Goal: Task Accomplishment & Management: Manage account settings

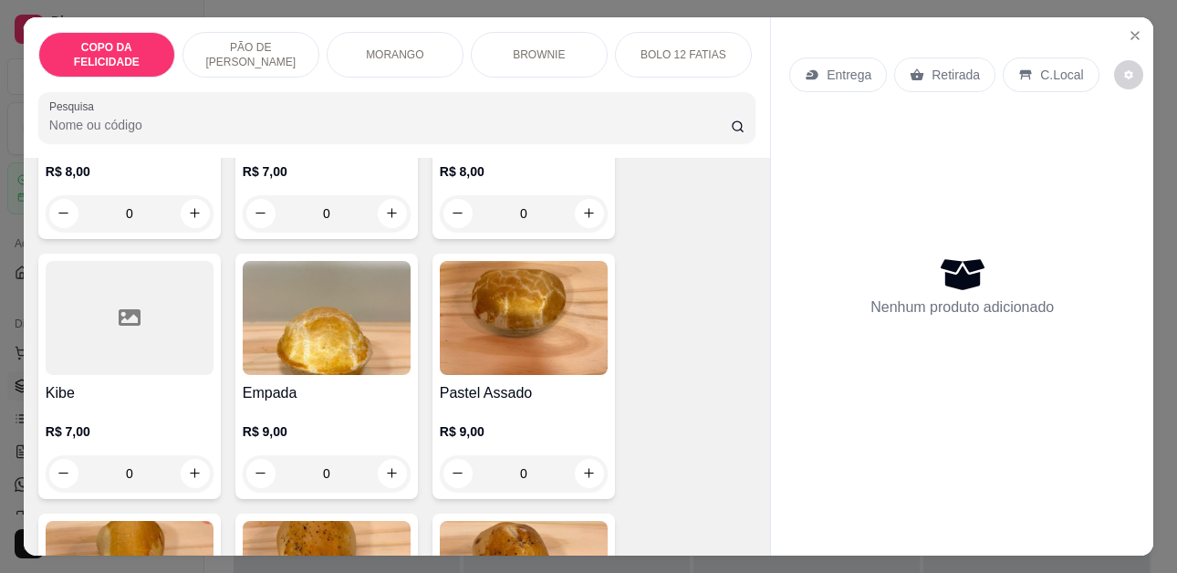
scroll to position [3558, 0]
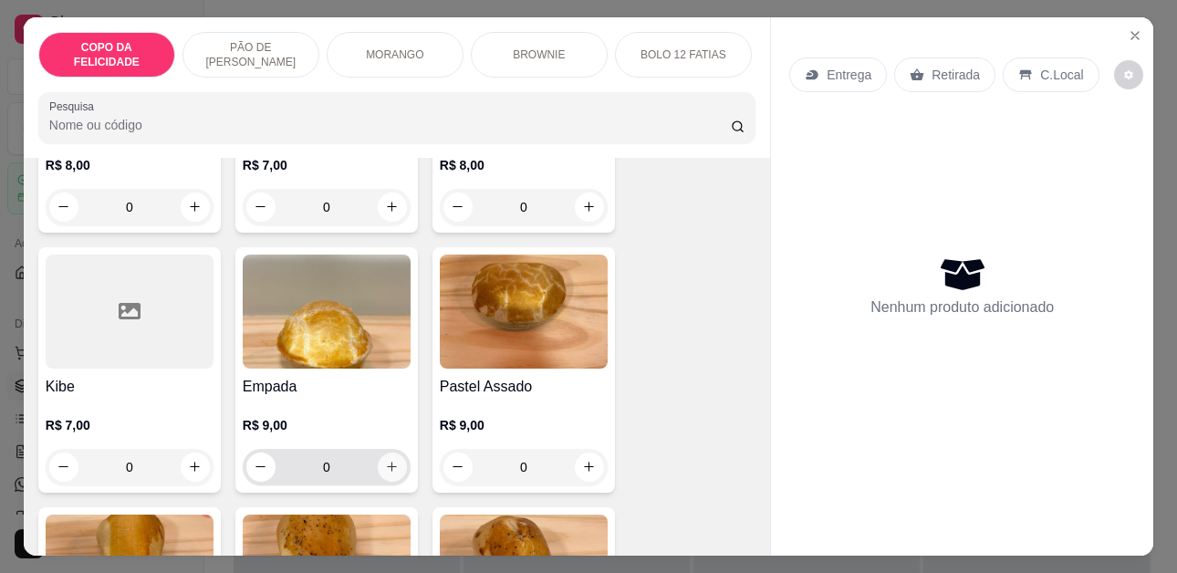
click at [378, 453] on button "increase-product-quantity" at bounding box center [392, 467] width 29 height 29
type input "1"
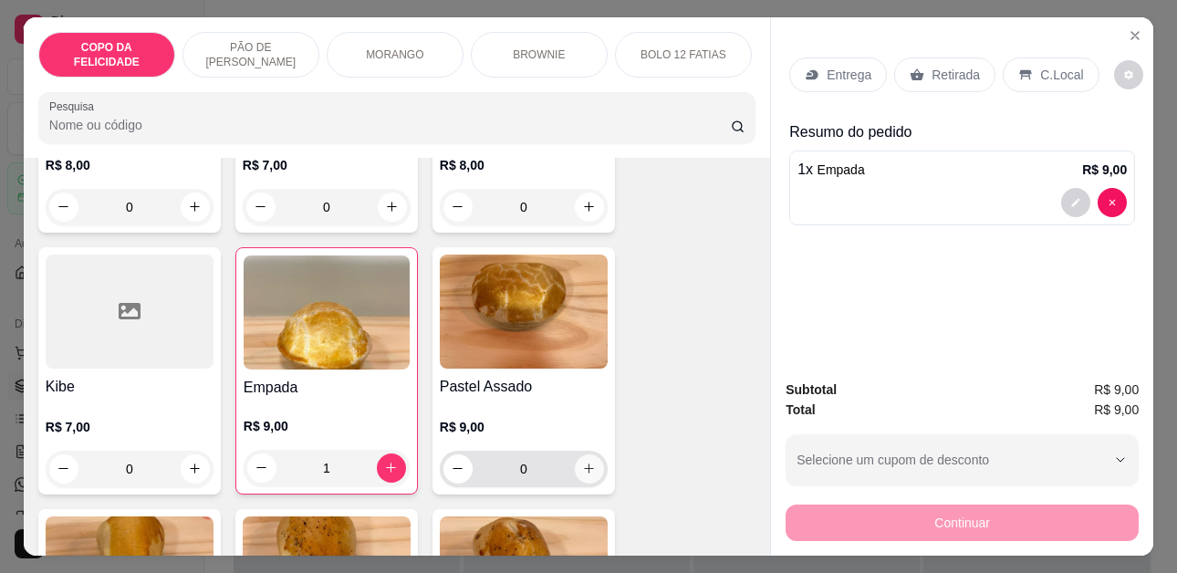
click at [575, 459] on button "increase-product-quantity" at bounding box center [589, 468] width 29 height 29
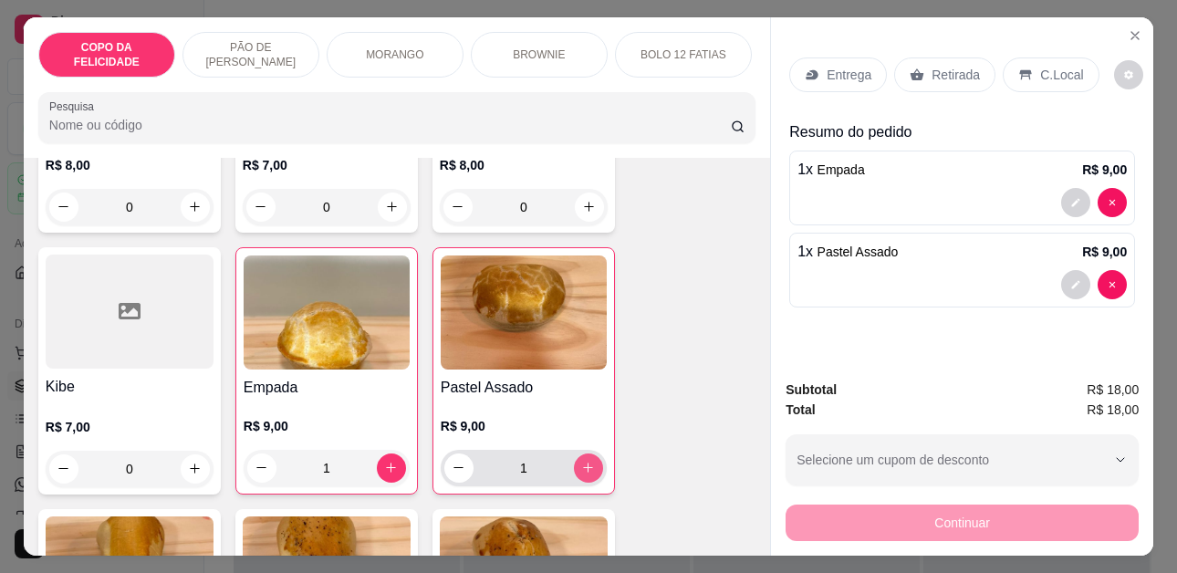
type input "1"
click at [955, 68] on p "Retirada" at bounding box center [956, 75] width 48 height 18
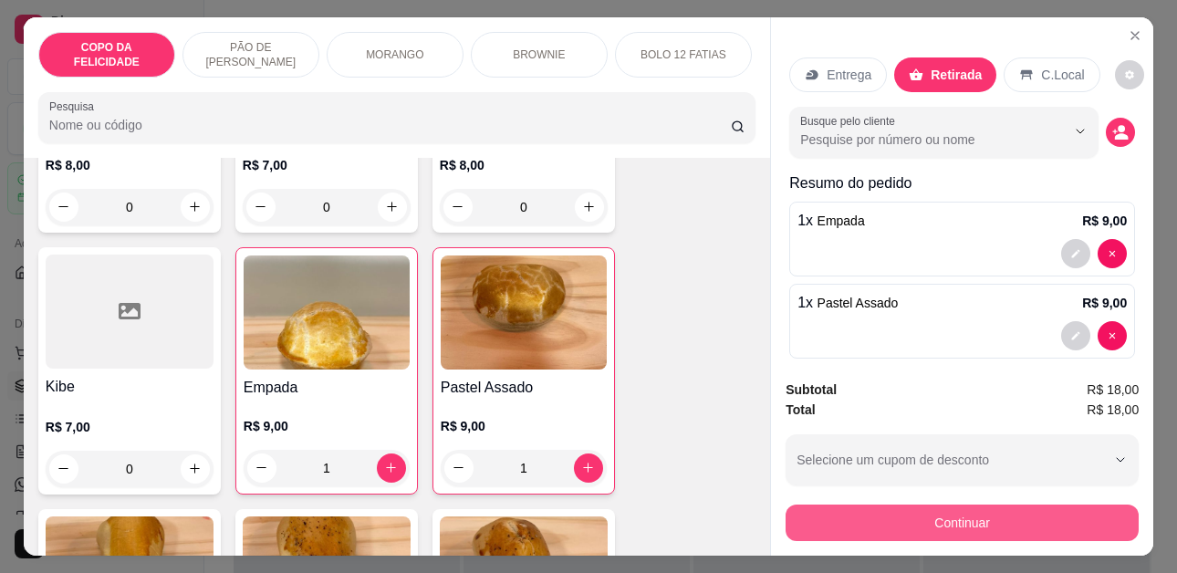
click at [925, 526] on button "Continuar" at bounding box center [962, 523] width 353 height 36
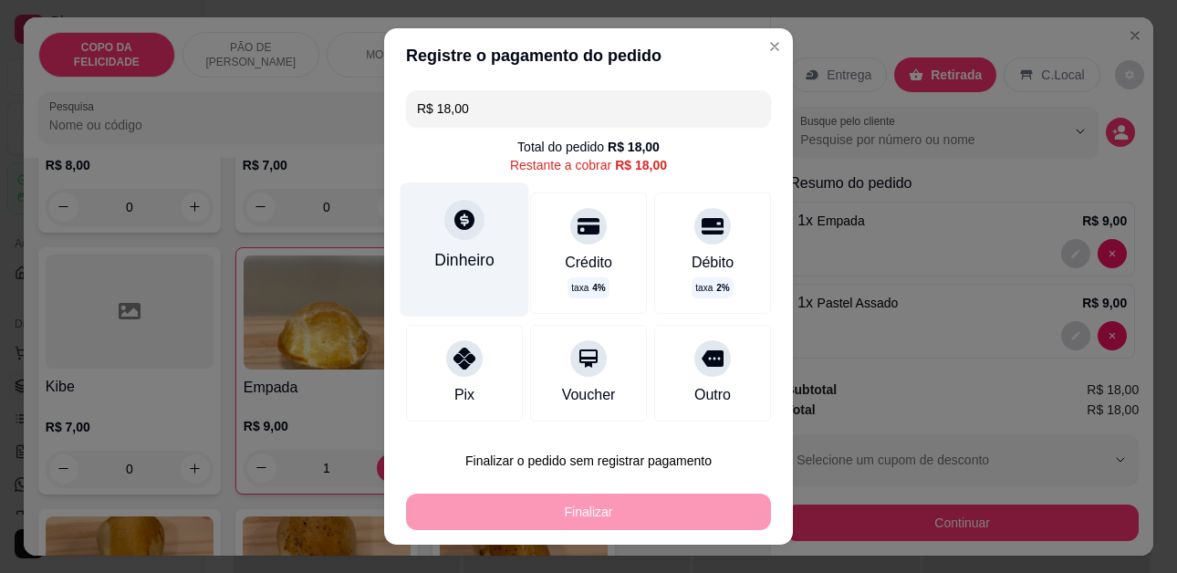
click at [454, 236] on div at bounding box center [464, 220] width 40 height 40
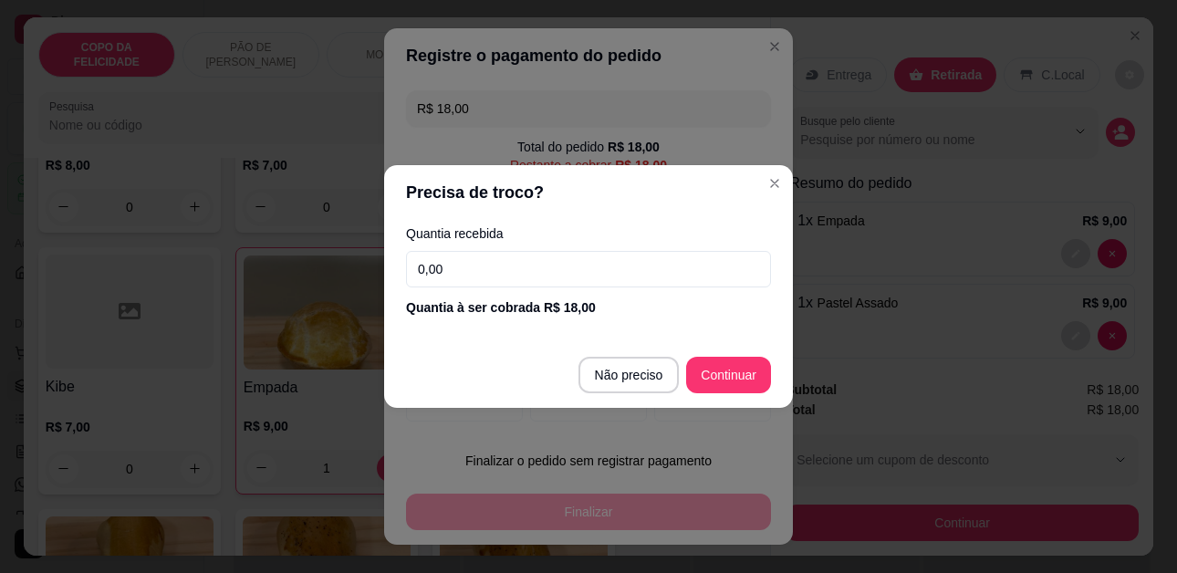
click at [515, 275] on input "0,00" at bounding box center [588, 269] width 365 height 36
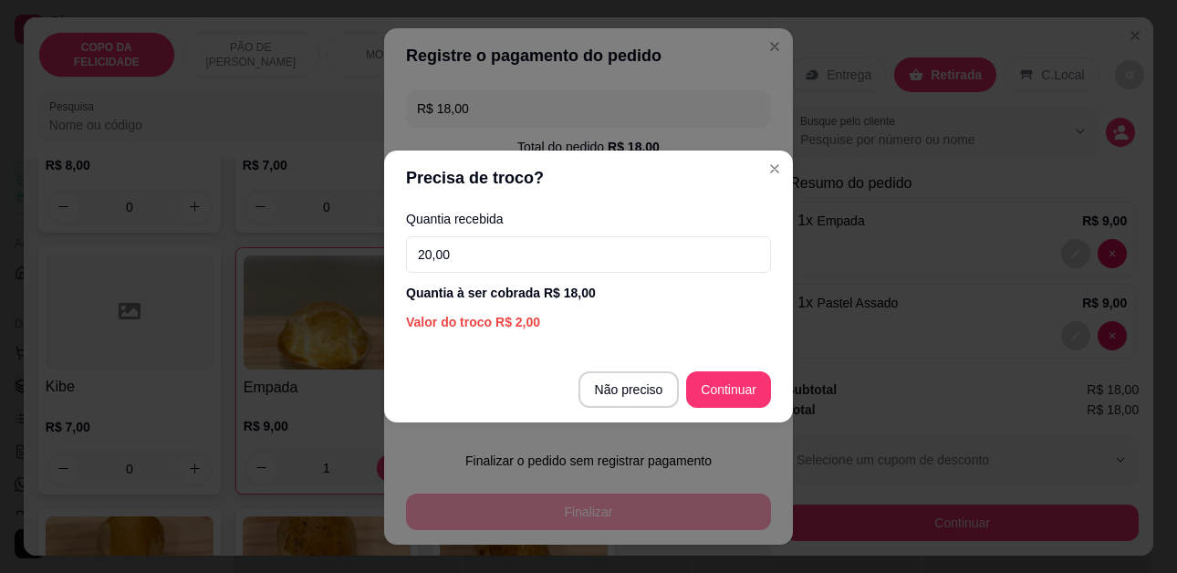
type input "20,00"
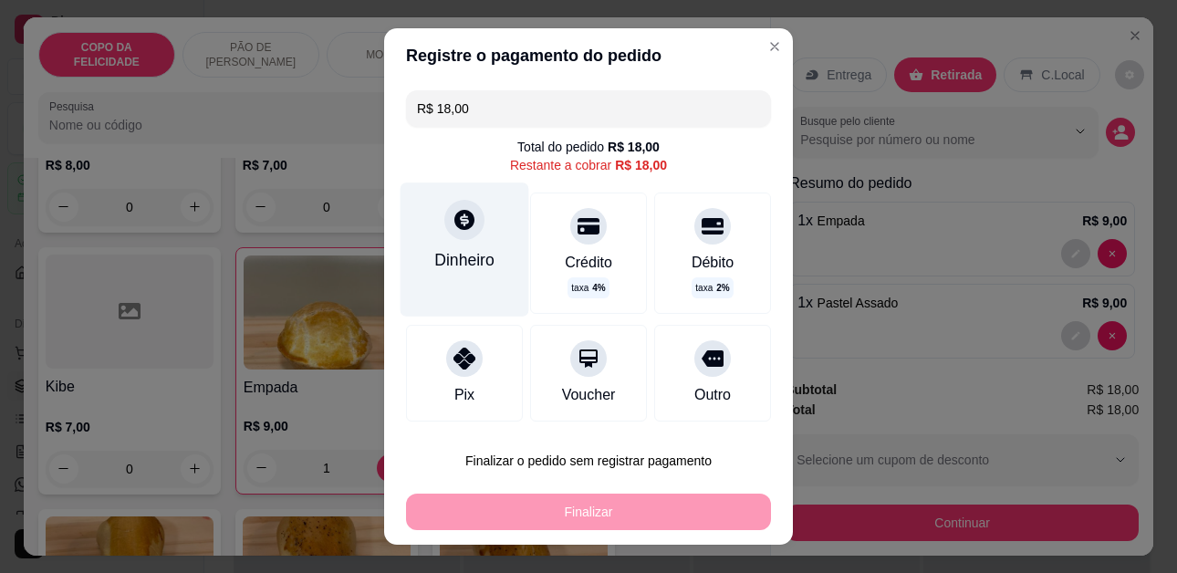
click at [441, 280] on div "Dinheiro" at bounding box center [465, 249] width 129 height 133
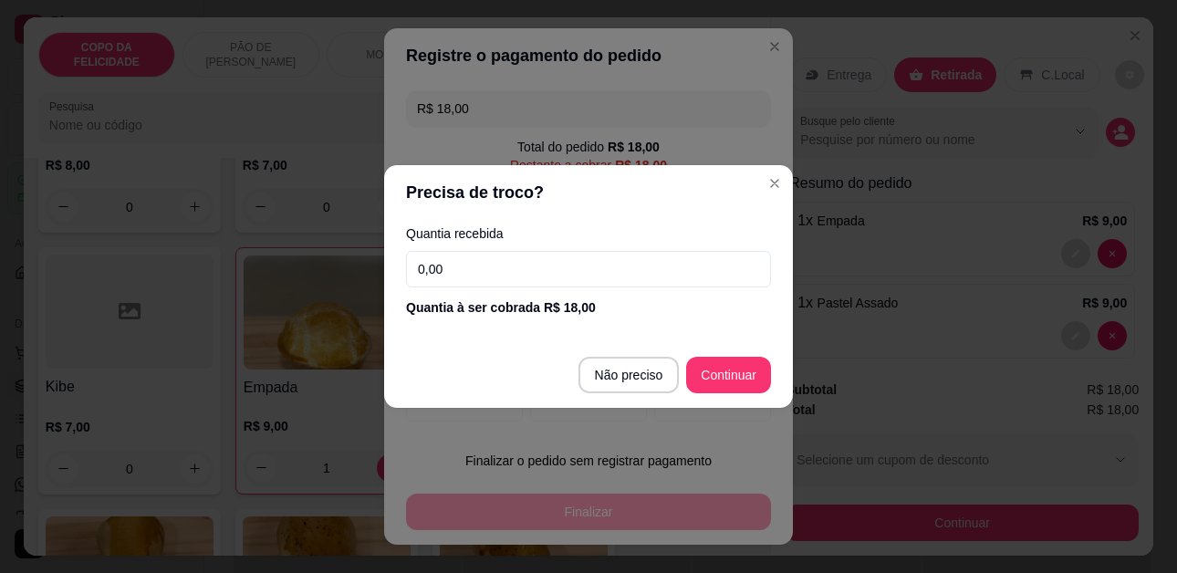
click at [646, 257] on input "0,00" at bounding box center [588, 269] width 365 height 36
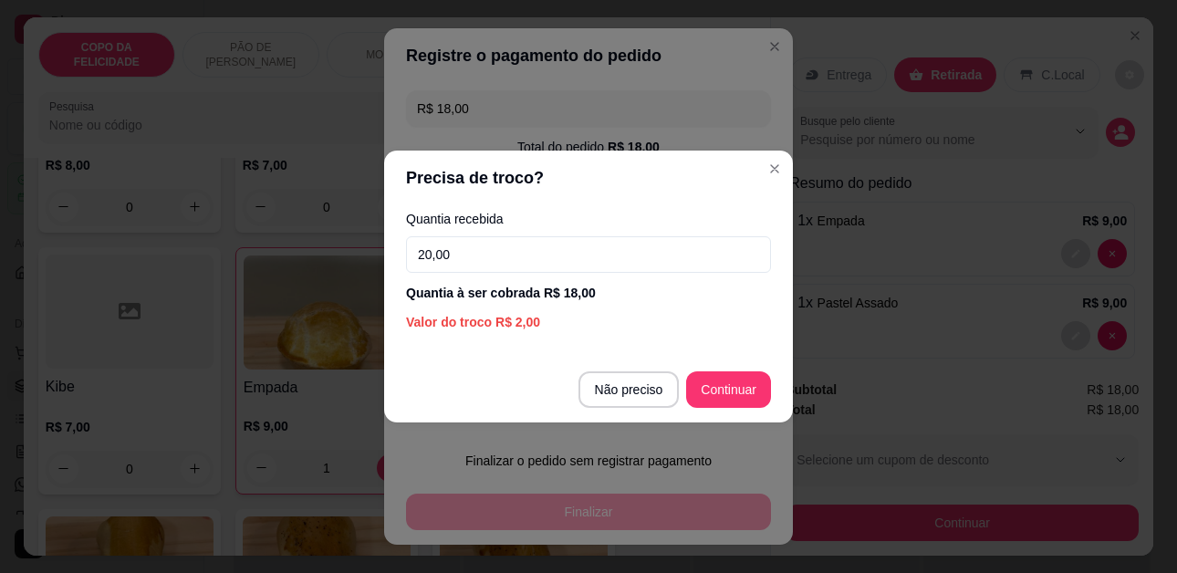
type input "20,00"
type input "R$ 0,00"
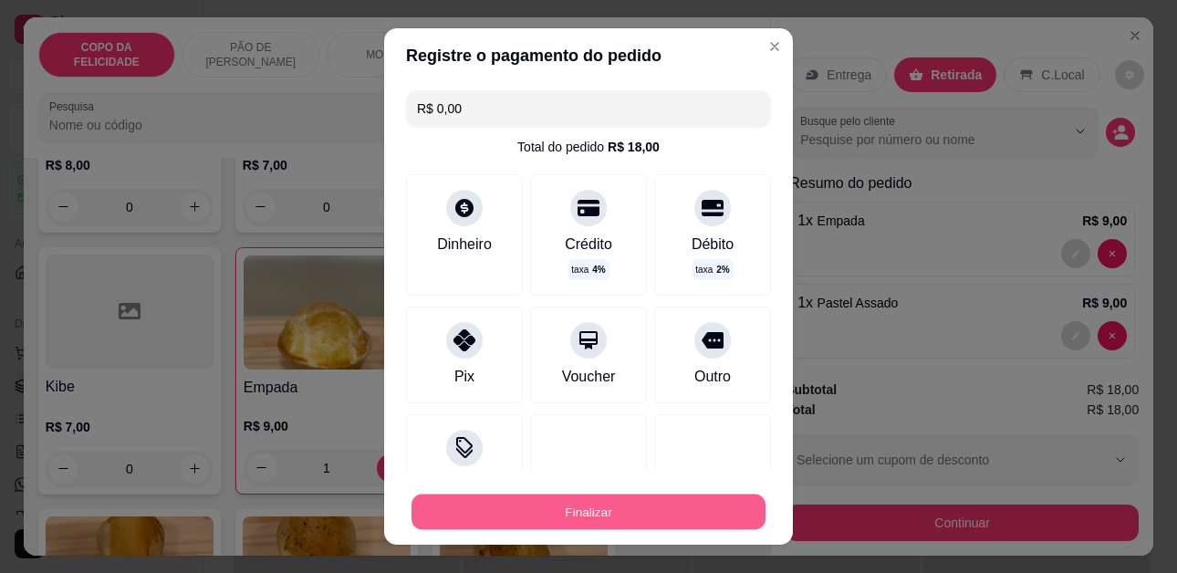
click at [470, 511] on button "Finalizar" at bounding box center [588, 512] width 354 height 36
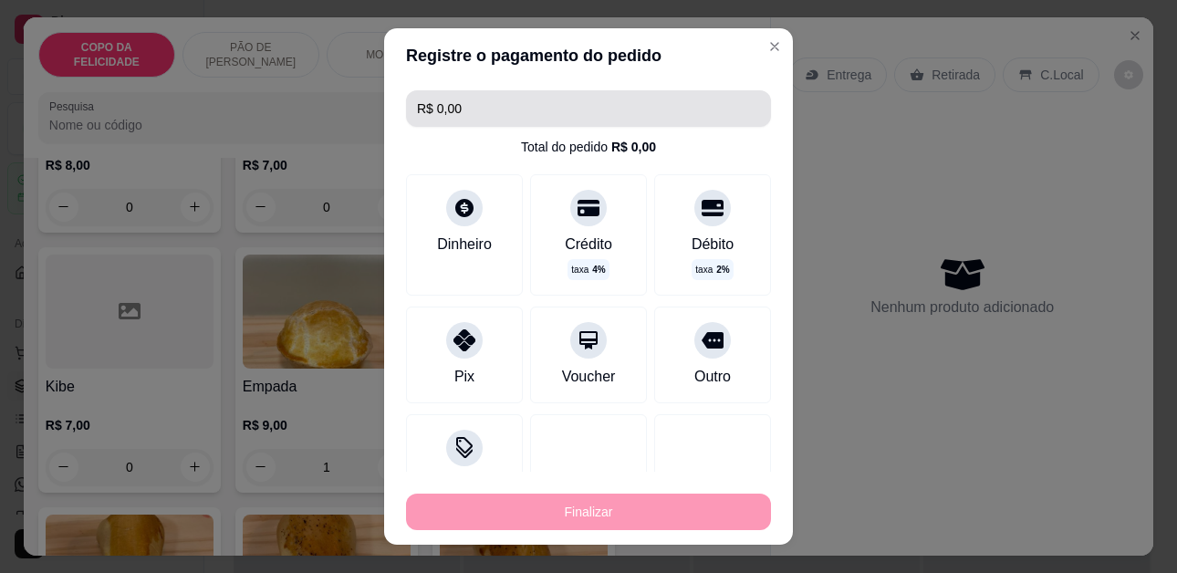
type input "0"
type input "-R$ 18,00"
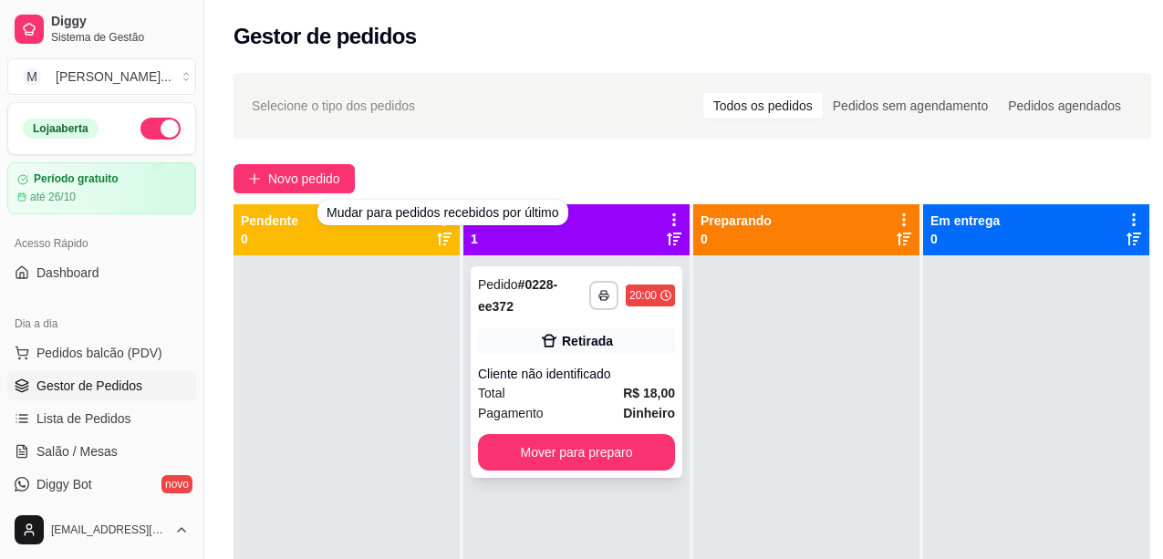
drag, startPoint x: 534, startPoint y: 481, endPoint x: 548, endPoint y: 463, distance: 23.4
click at [538, 474] on div "**********" at bounding box center [576, 534] width 226 height 559
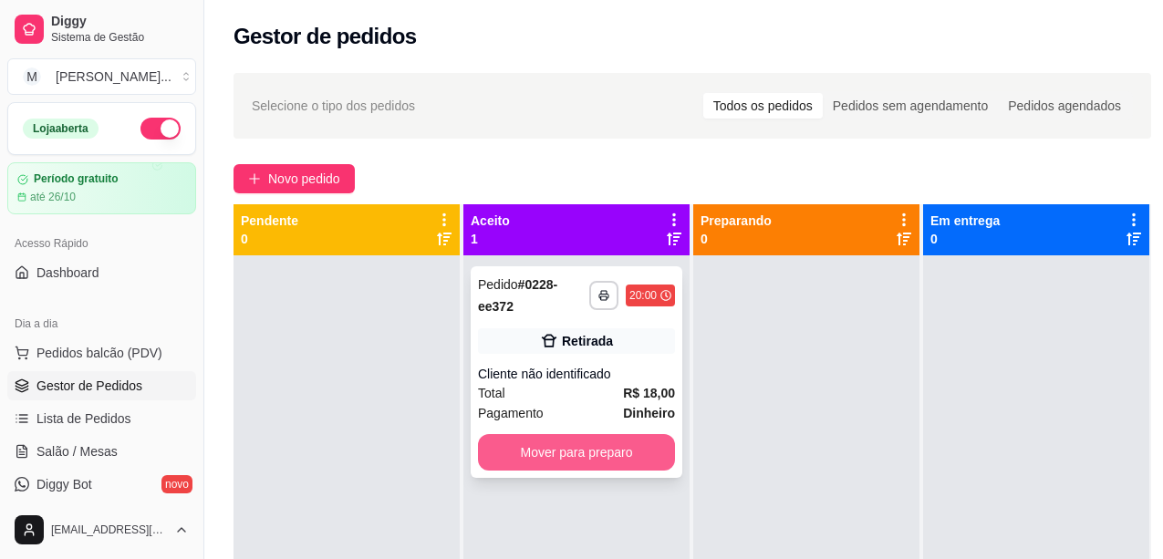
click at [554, 455] on button "Mover para preparo" at bounding box center [576, 452] width 197 height 36
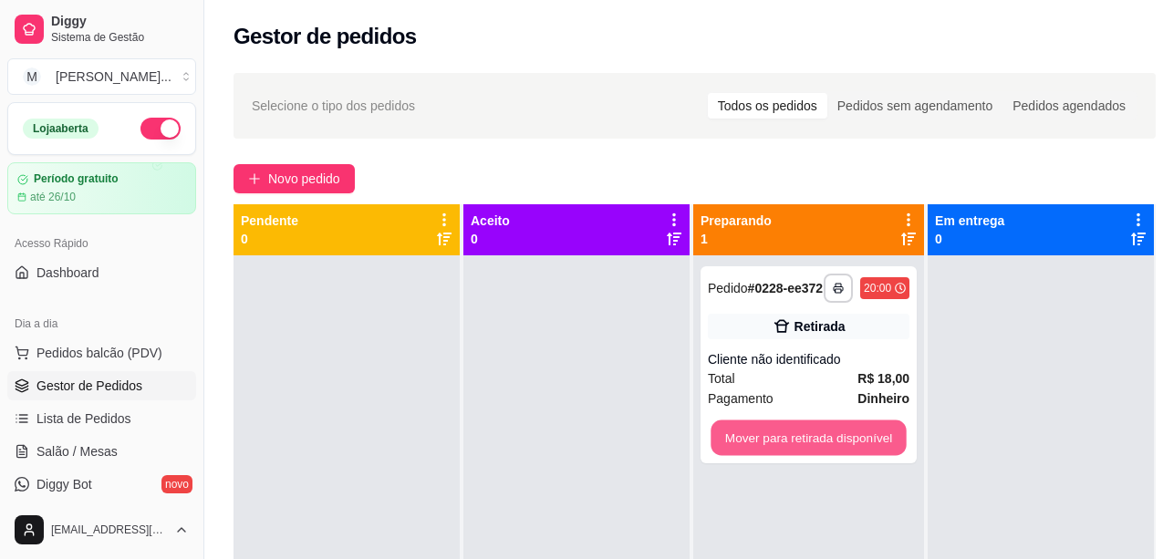
click at [802, 450] on button "Mover para retirada disponível" at bounding box center [808, 439] width 195 height 36
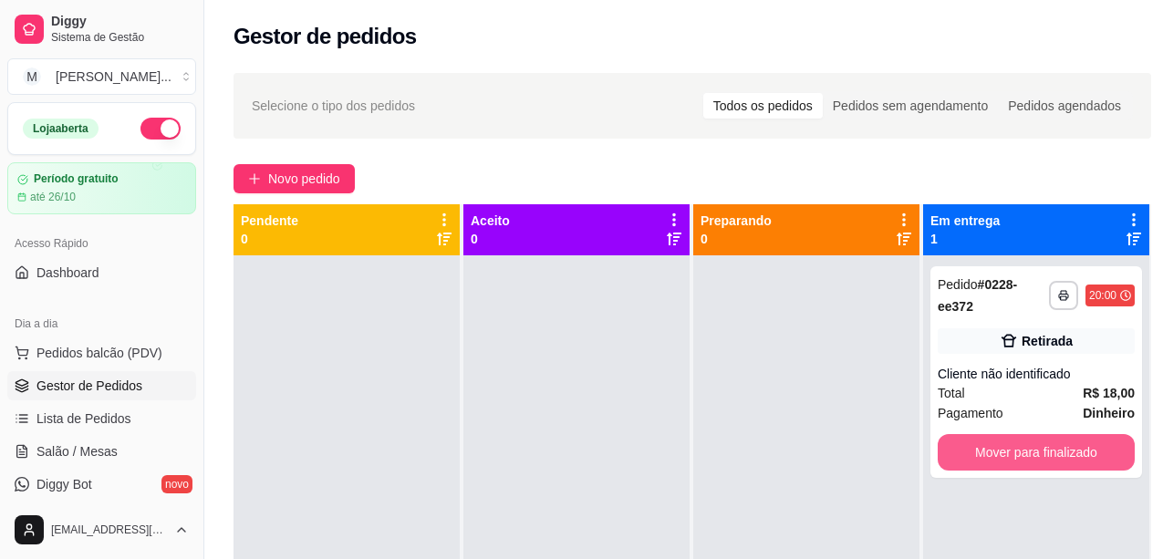
click at [1052, 447] on button "Mover para finalizado" at bounding box center [1036, 452] width 197 height 36
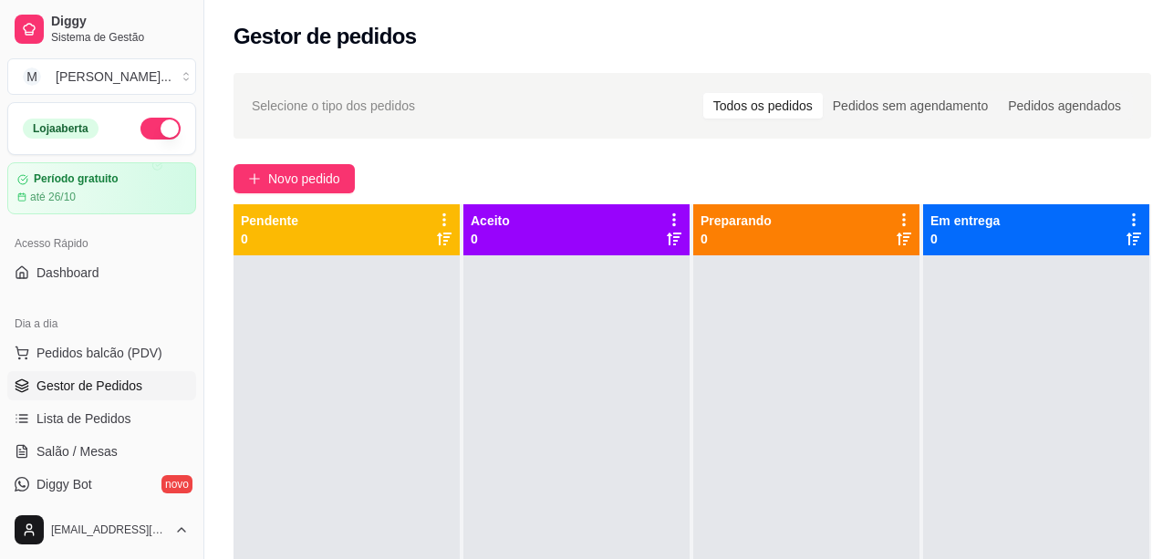
drag, startPoint x: 1054, startPoint y: 442, endPoint x: 510, endPoint y: 172, distance: 607.2
click at [510, 172] on div "Novo pedido" at bounding box center [693, 178] width 918 height 29
click at [100, 357] on span "Pedidos balcão (PDV)" at bounding box center [99, 353] width 126 height 18
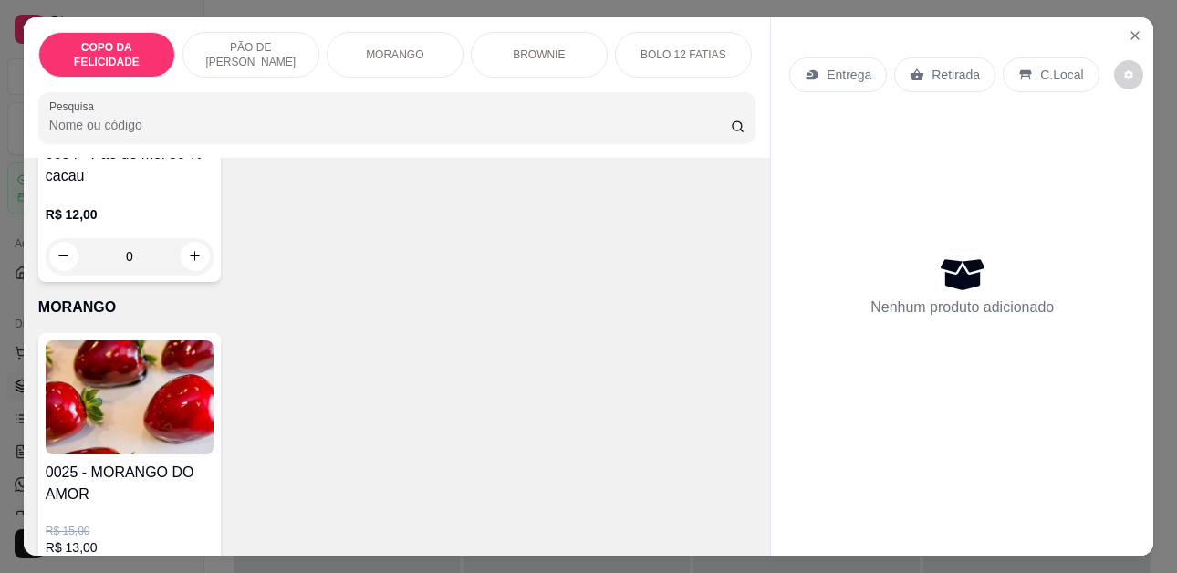
scroll to position [1734, 0]
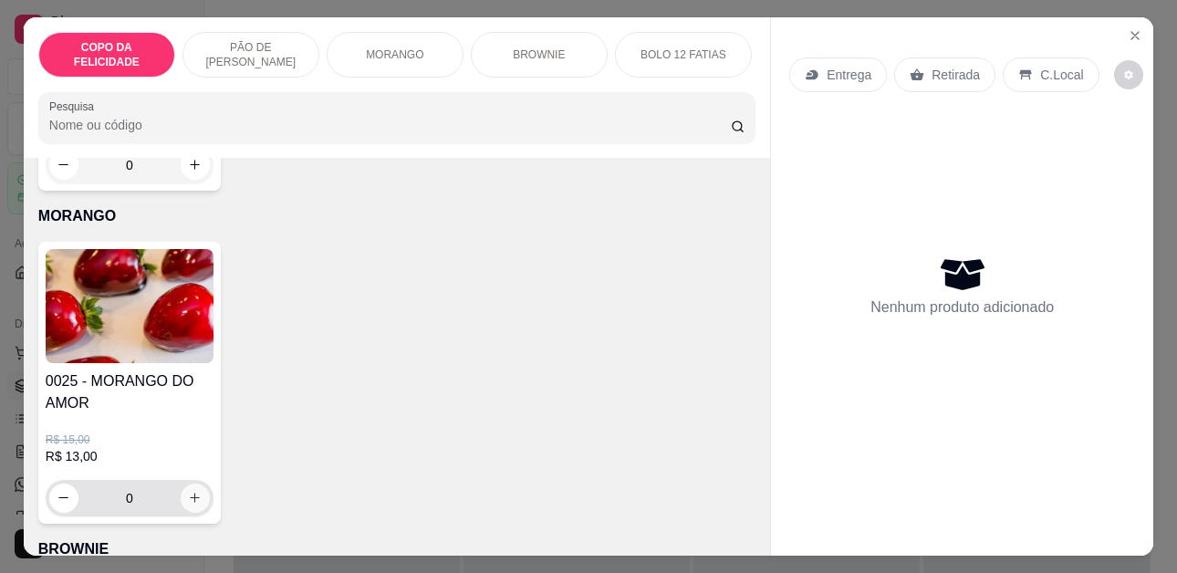
click at [181, 484] on button "increase-product-quantity" at bounding box center [195, 498] width 29 height 29
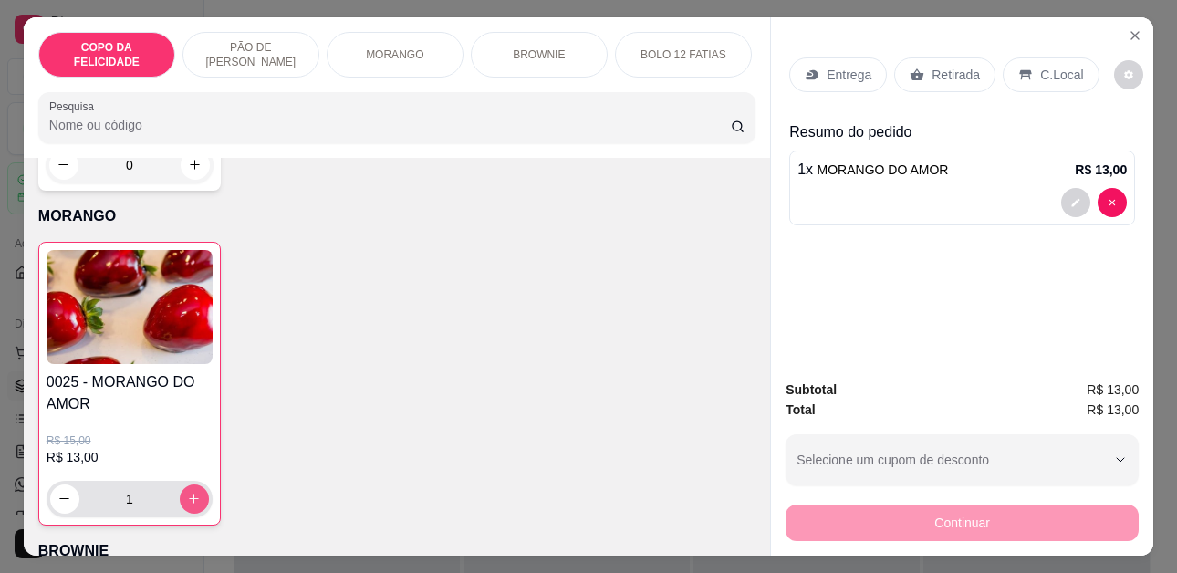
type input "1"
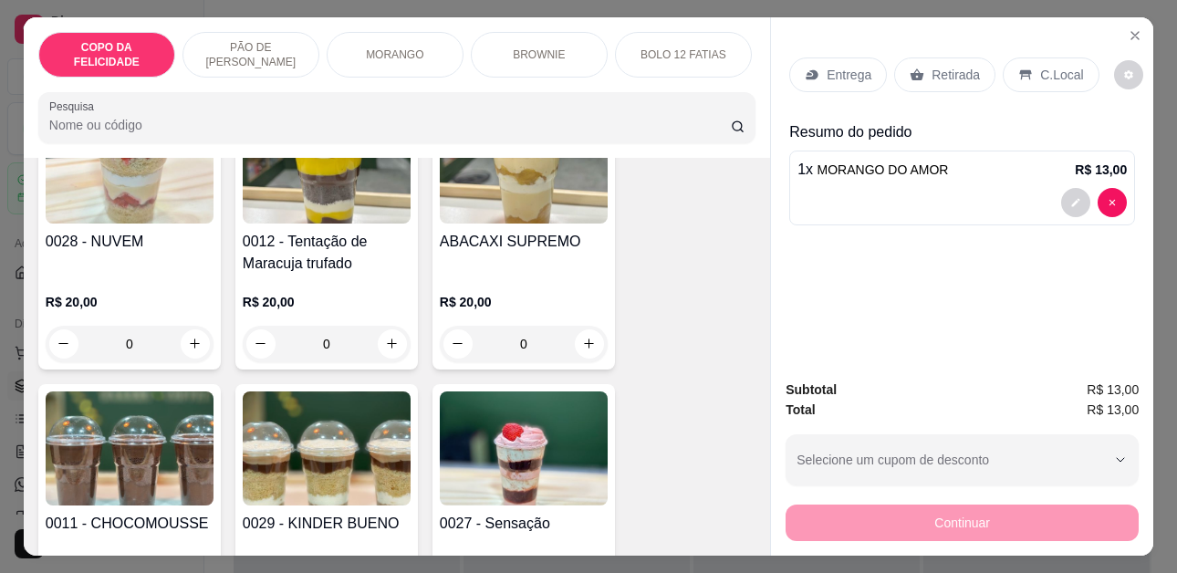
scroll to position [639, 0]
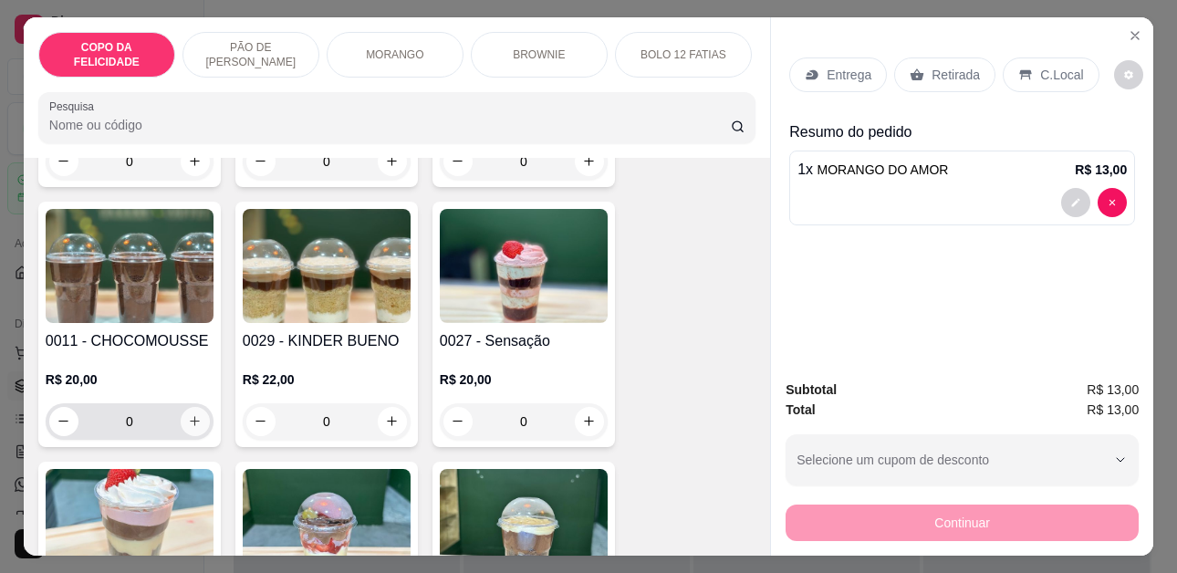
click at [188, 414] on icon "increase-product-quantity" at bounding box center [195, 421] width 14 height 14
type input "1"
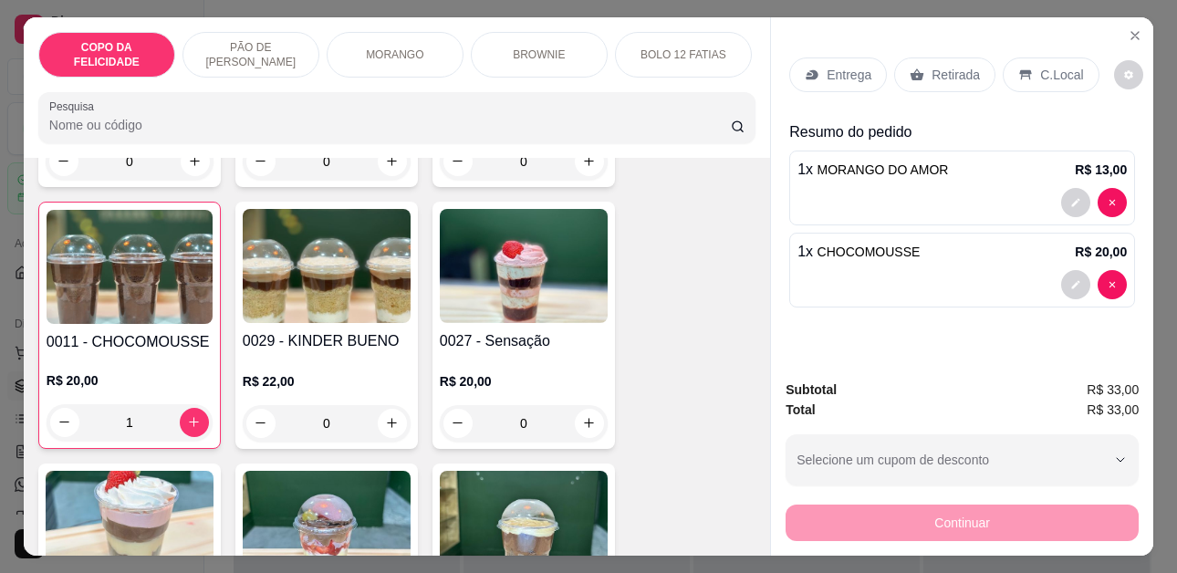
click at [1027, 78] on div "C.Local" at bounding box center [1051, 74] width 96 height 35
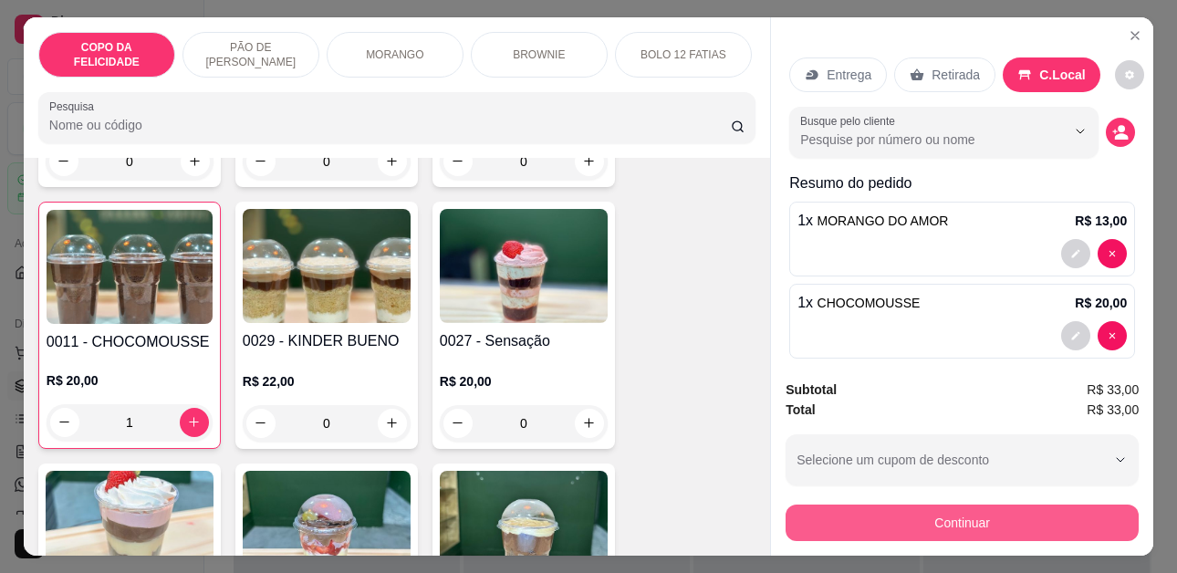
click at [942, 518] on button "Continuar" at bounding box center [962, 523] width 353 height 36
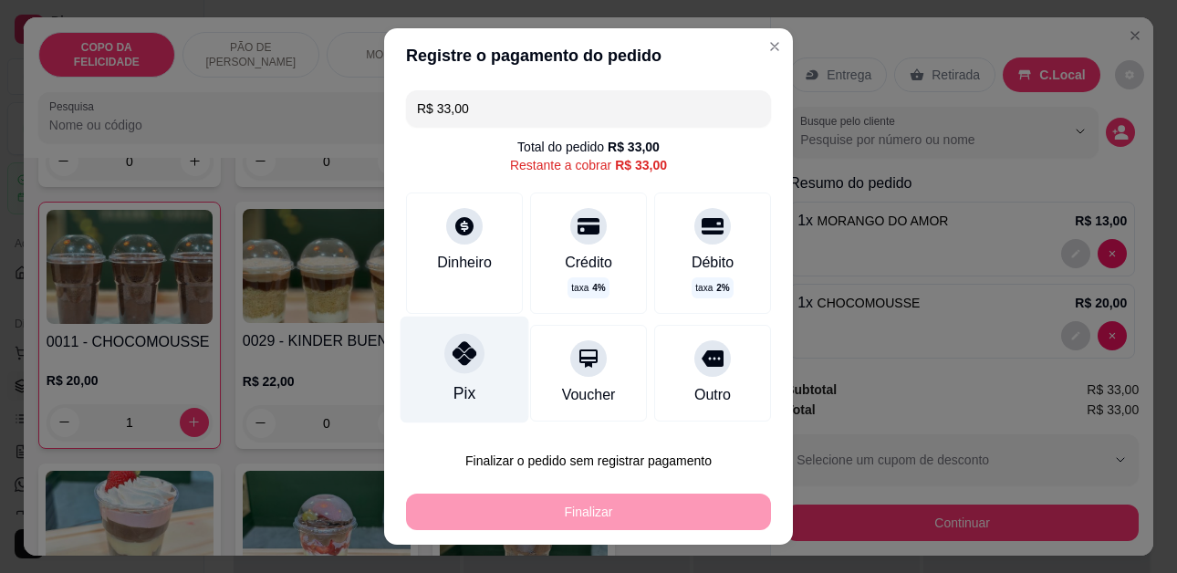
click at [479, 355] on div "Pix" at bounding box center [465, 370] width 129 height 107
type input "R$ 0,00"
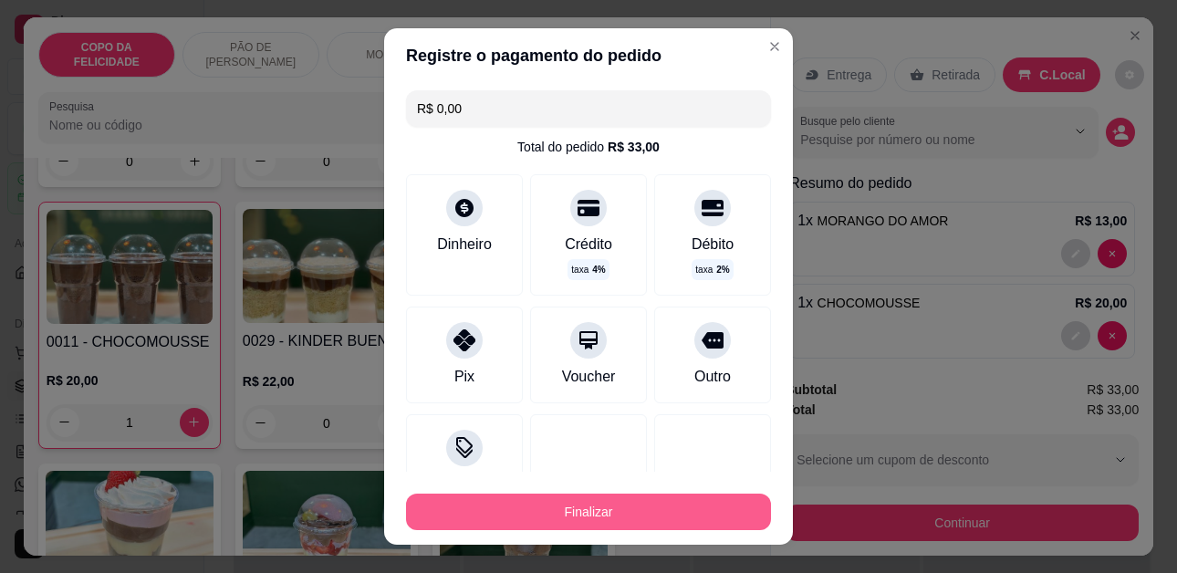
click at [586, 510] on button "Finalizar" at bounding box center [588, 512] width 365 height 36
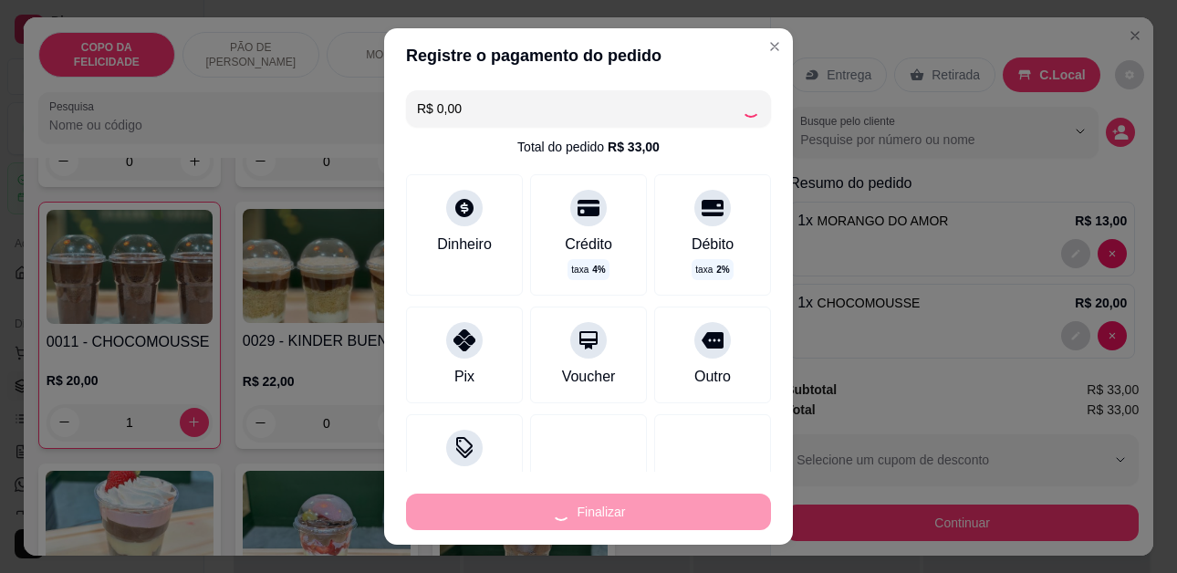
type input "0"
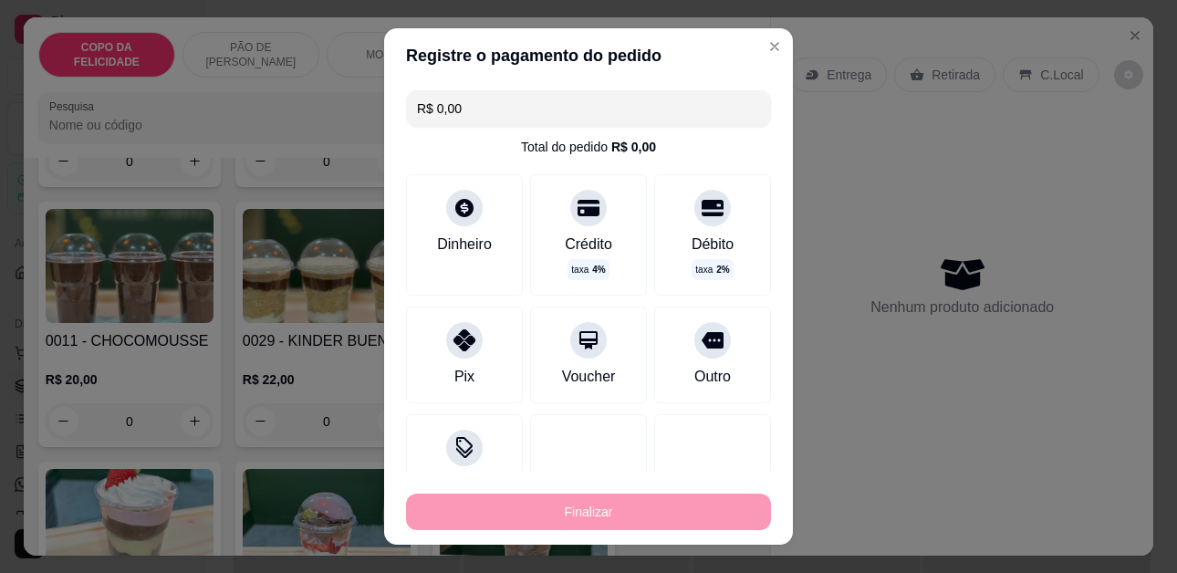
type input "-R$ 33,00"
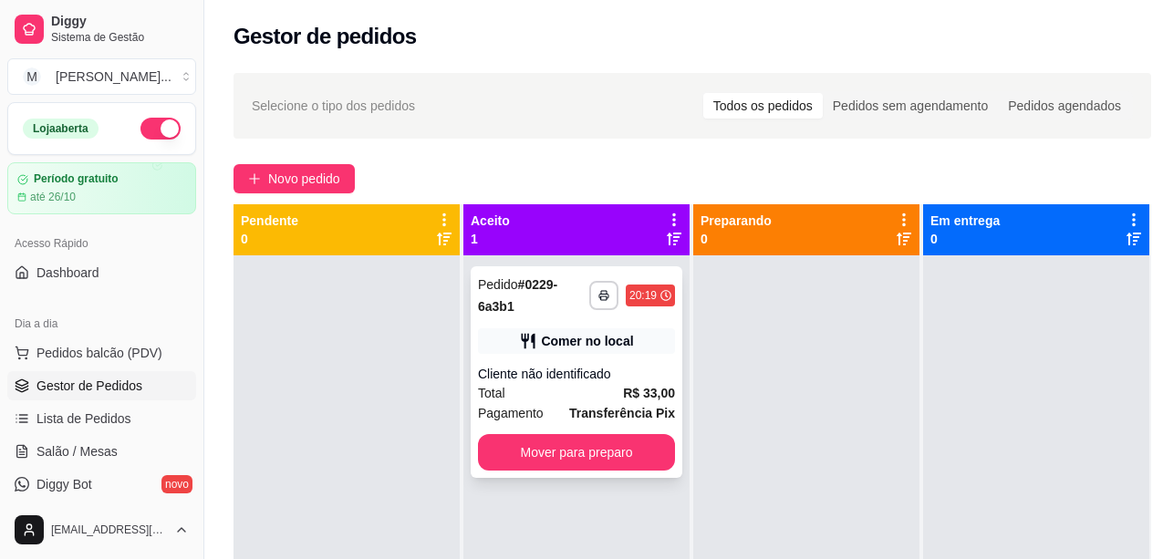
click at [609, 371] on div "Cliente não identificado" at bounding box center [576, 374] width 197 height 18
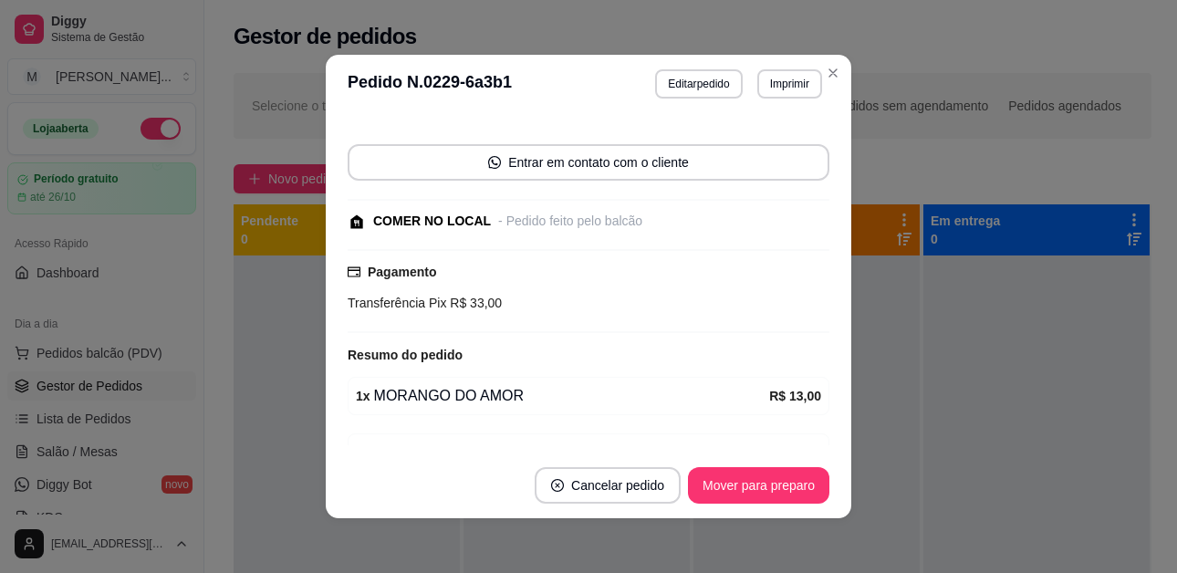
scroll to position [203, 0]
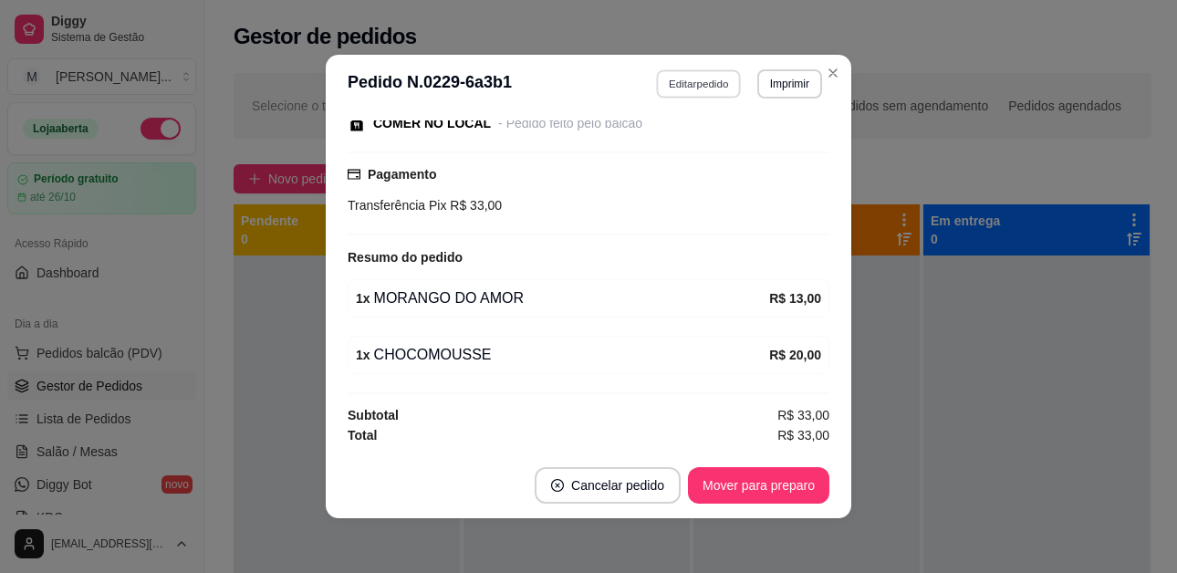
click at [701, 89] on button "Editar pedido" at bounding box center [699, 83] width 85 height 28
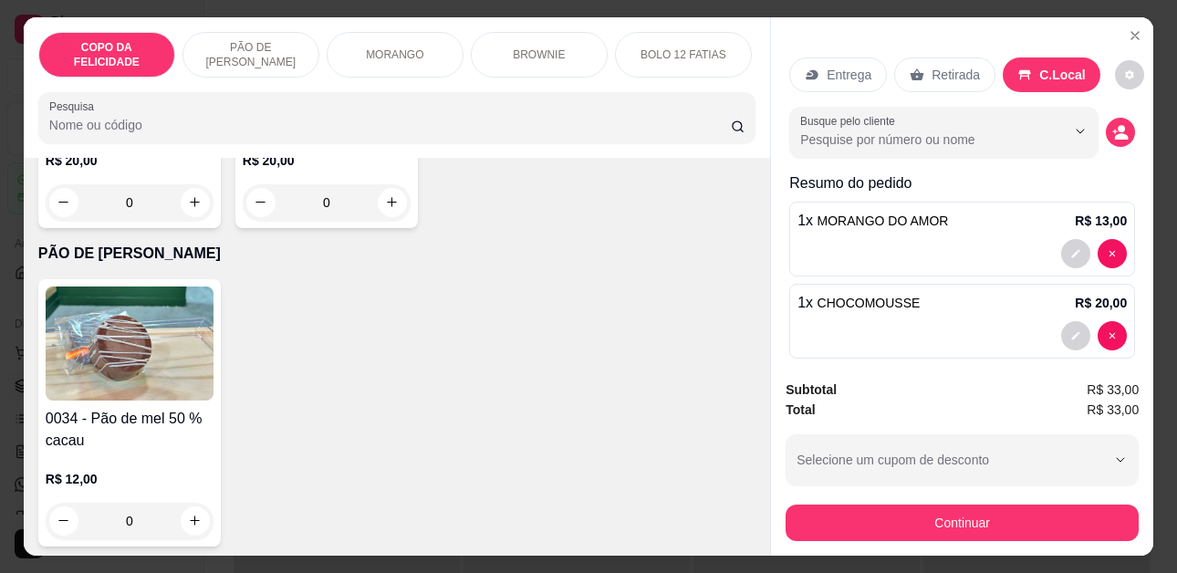
scroll to position [1369, 0]
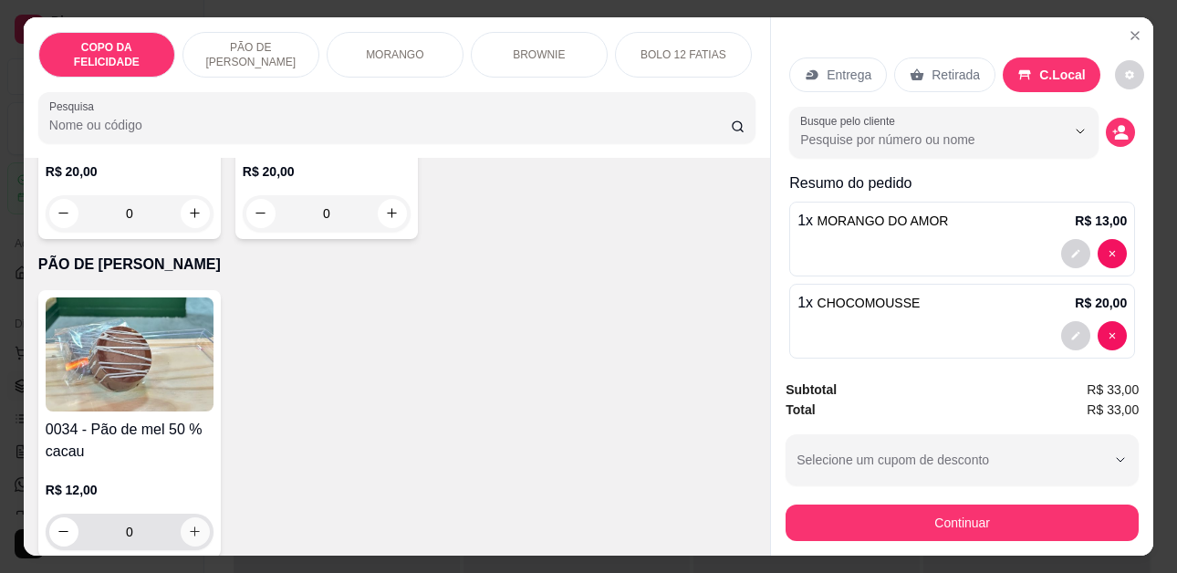
click at [189, 525] on icon "increase-product-quantity" at bounding box center [195, 532] width 14 height 14
type input "1"
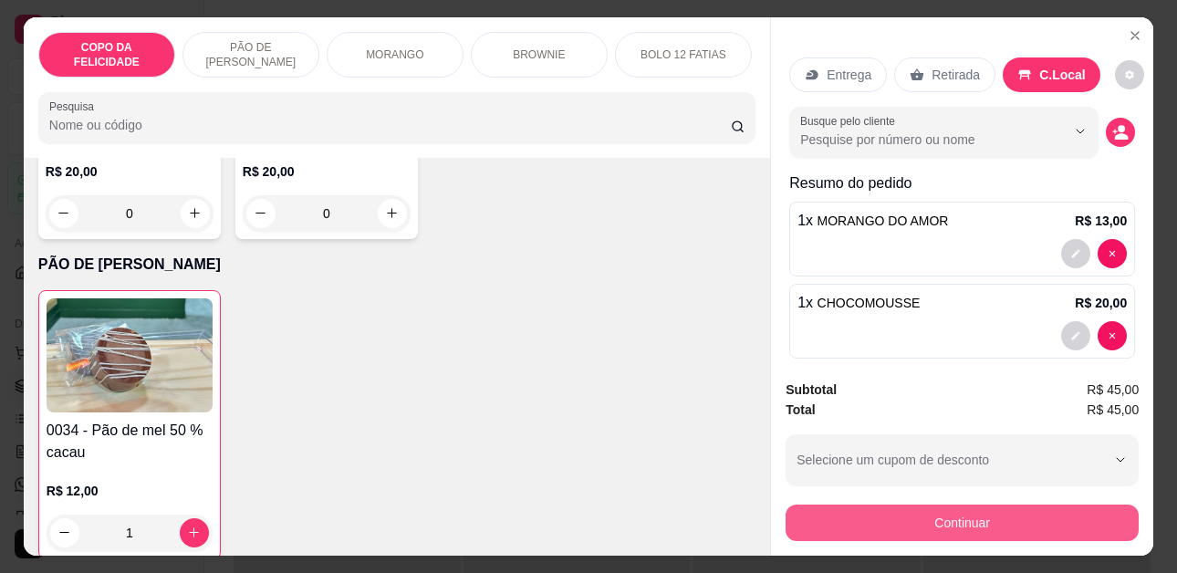
click at [1019, 526] on button "Continuar" at bounding box center [962, 523] width 353 height 36
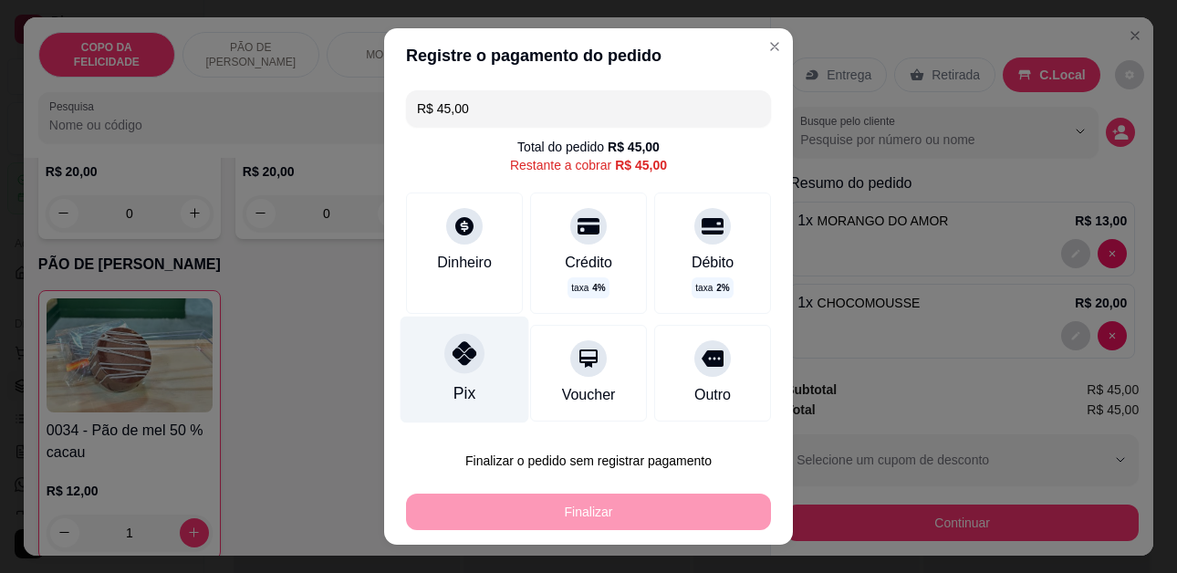
click at [463, 370] on div at bounding box center [464, 354] width 40 height 40
type input "R$ 0,00"
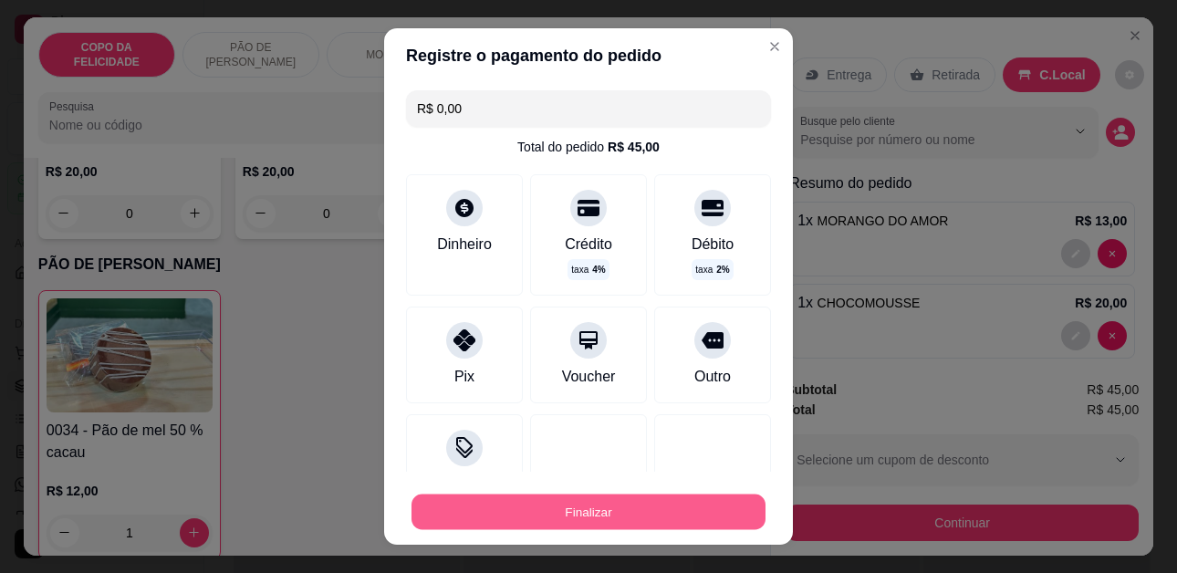
click at [598, 515] on button "Finalizar" at bounding box center [588, 512] width 354 height 36
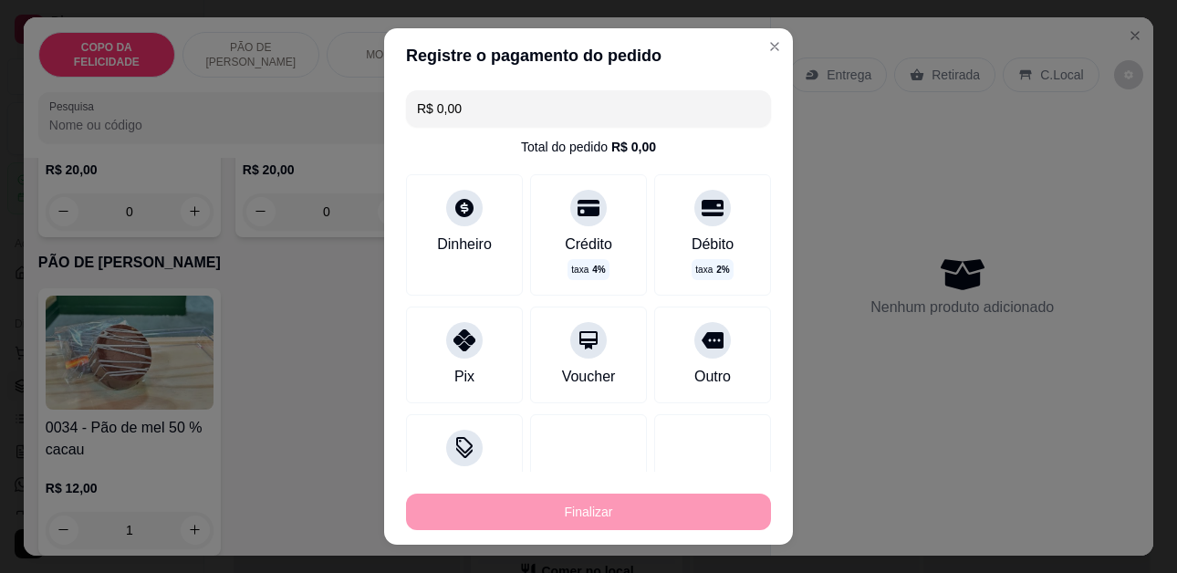
type input "0"
type input "-R$ 45,00"
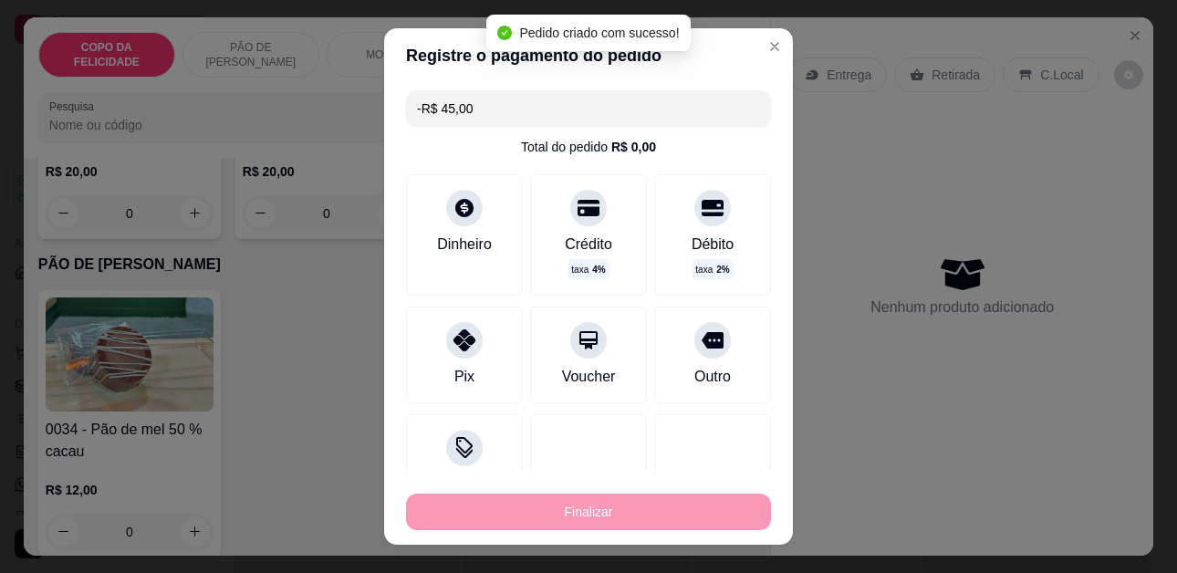
scroll to position [244, 0]
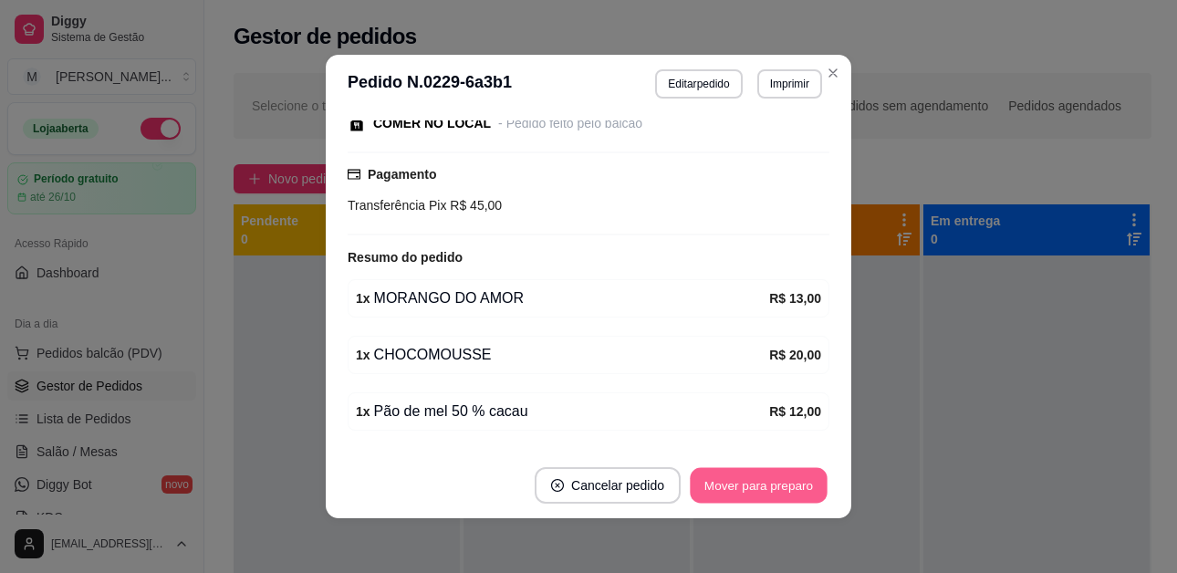
click at [735, 484] on button "Mover para preparo" at bounding box center [758, 486] width 137 height 36
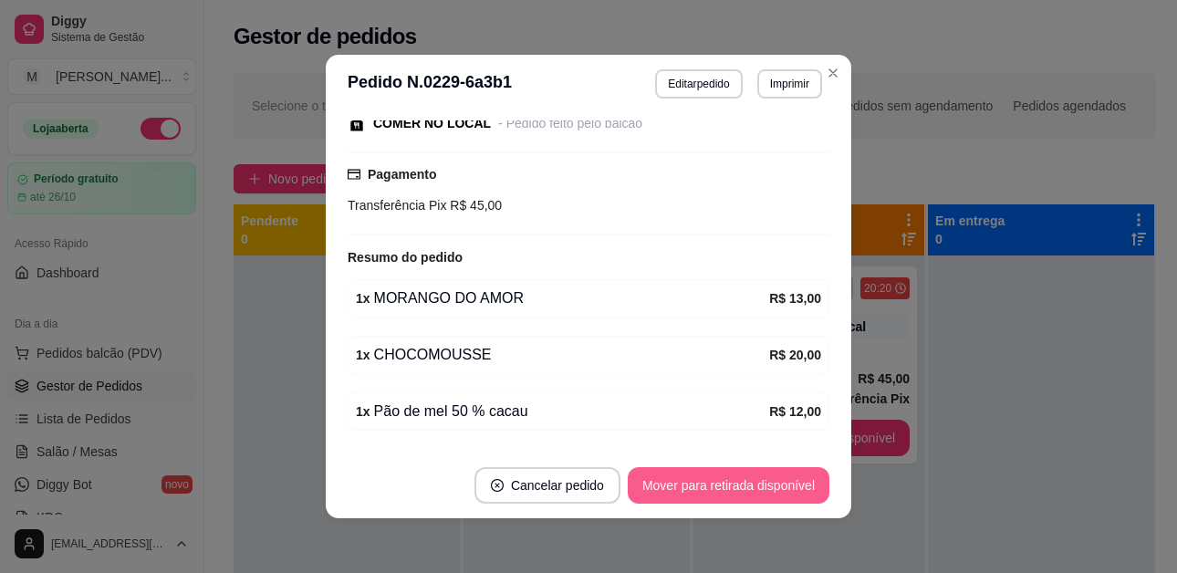
click at [758, 491] on button "Mover para retirada disponível" at bounding box center [729, 485] width 202 height 36
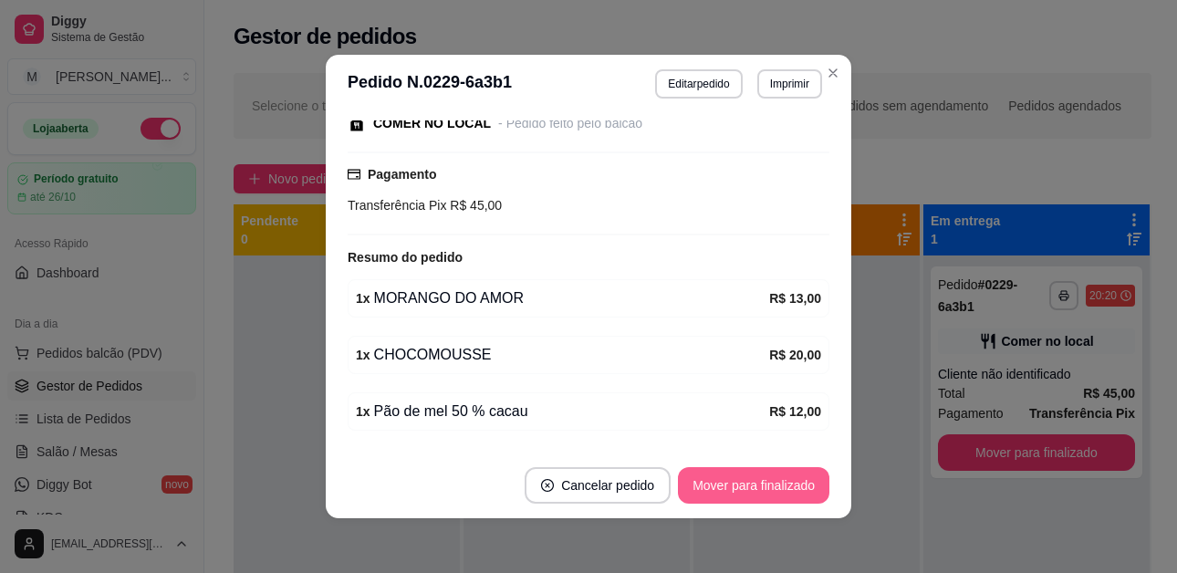
click at [761, 486] on button "Mover para finalizado" at bounding box center [753, 485] width 151 height 36
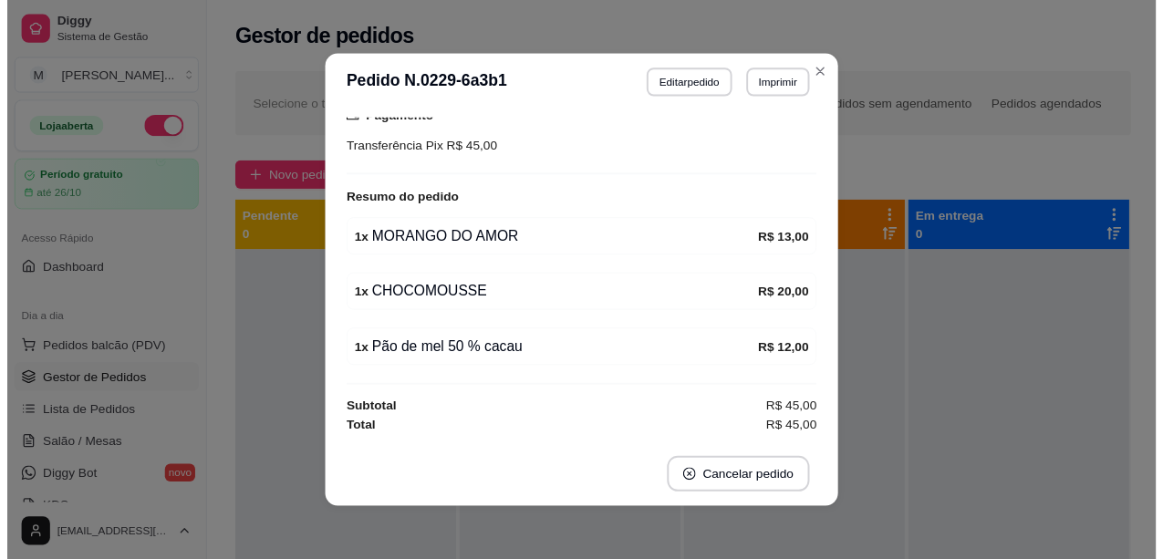
scroll to position [147, 0]
